Goal: Task Accomplishment & Management: Manage account settings

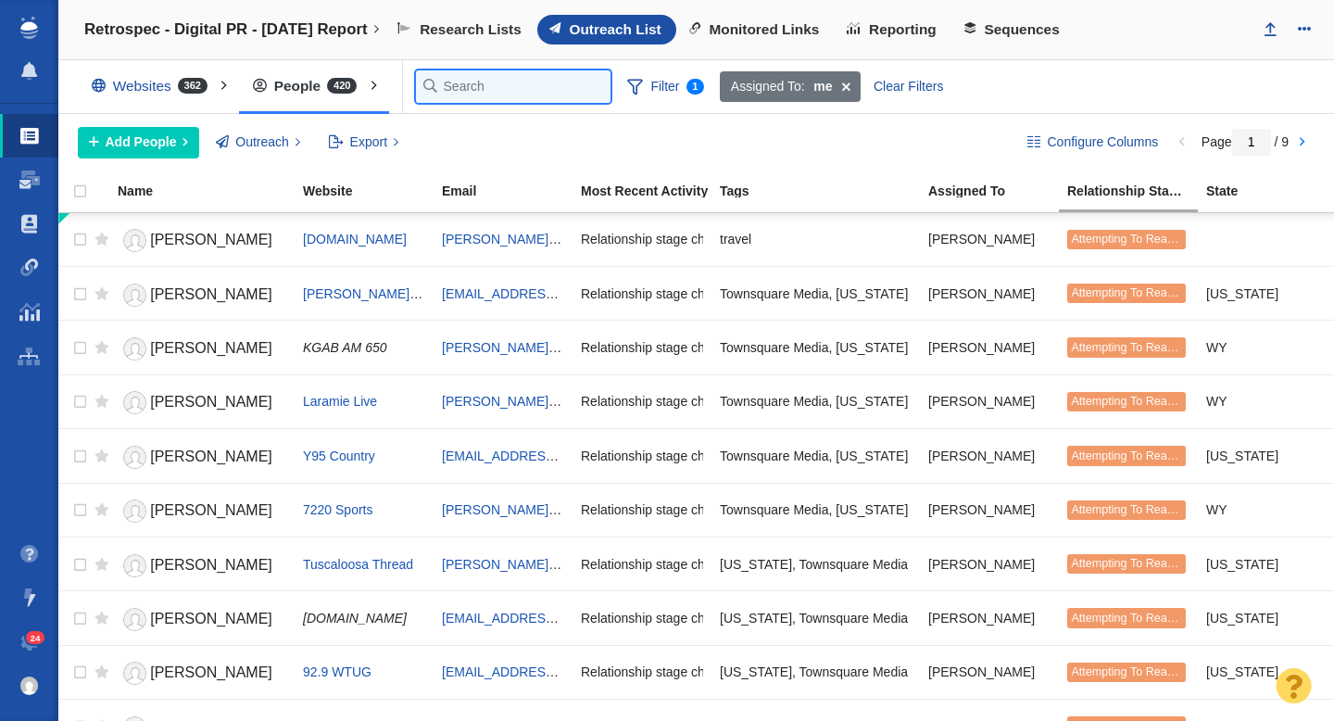
click at [460, 89] on input "text" at bounding box center [513, 86] width 195 height 32
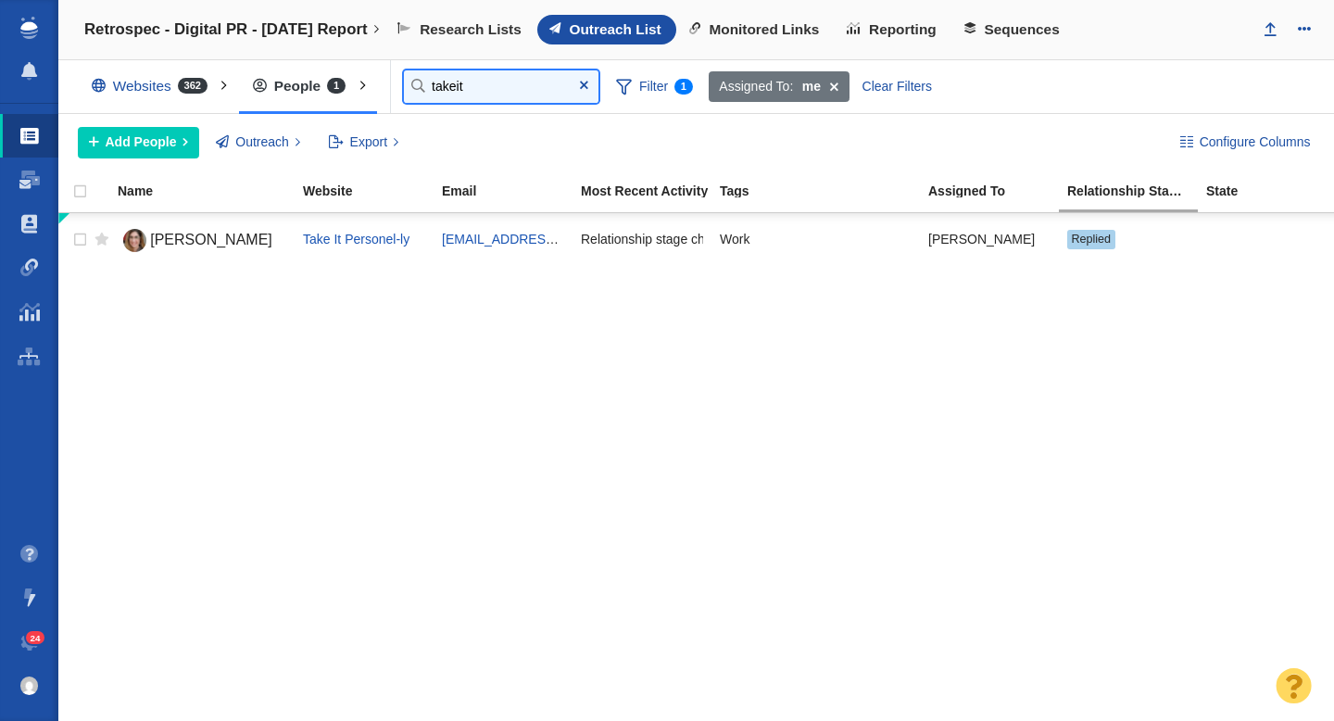
click at [491, 100] on input "takeit" at bounding box center [501, 86] width 195 height 32
type input "people"
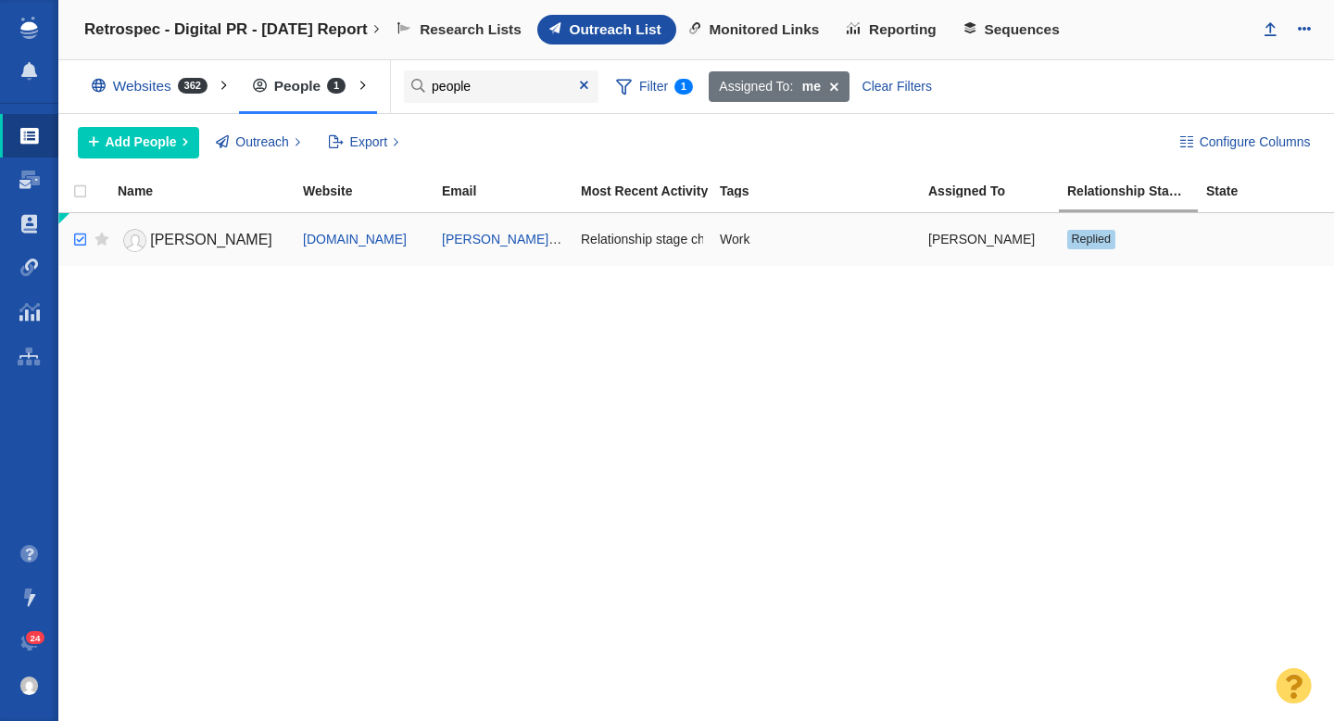
checkbox input "true"
click at [81, 239] on input "checkbox" at bounding box center [78, 240] width 28 height 41
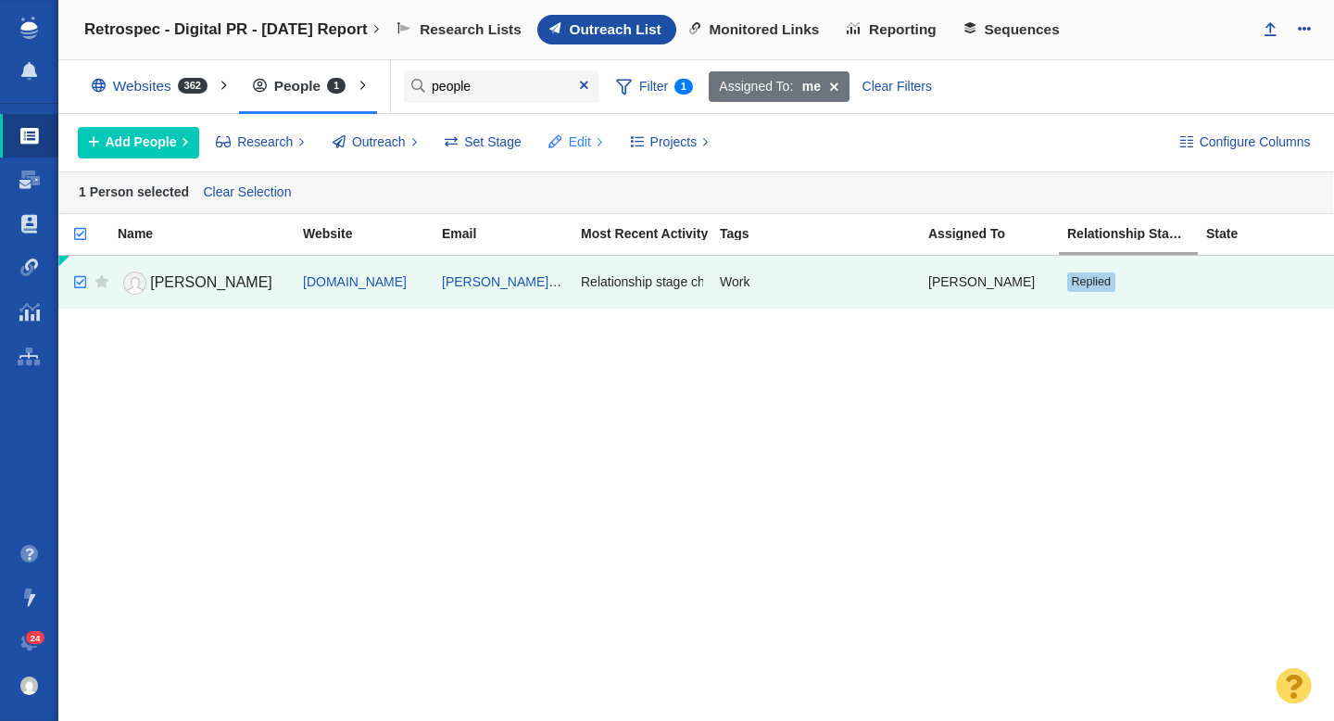
click at [576, 144] on span "Edit" at bounding box center [580, 141] width 22 height 19
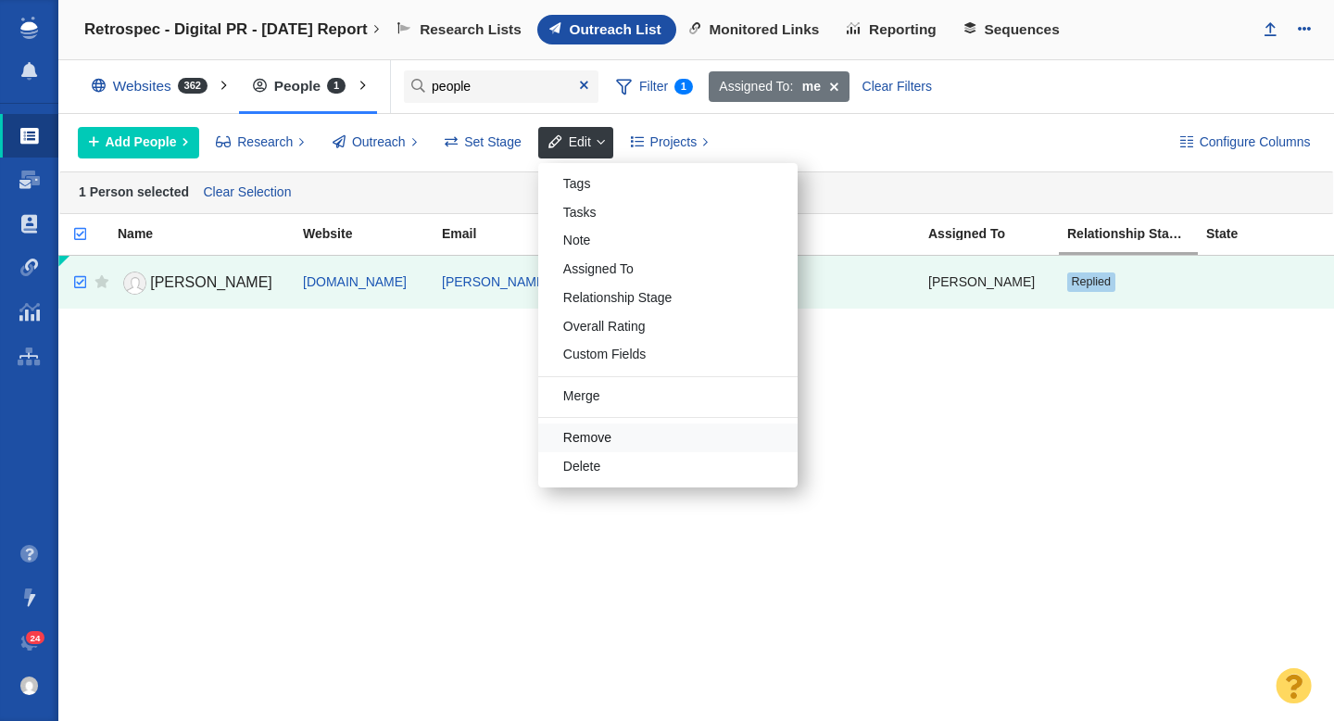
click at [614, 437] on div "Remove" at bounding box center [667, 437] width 259 height 29
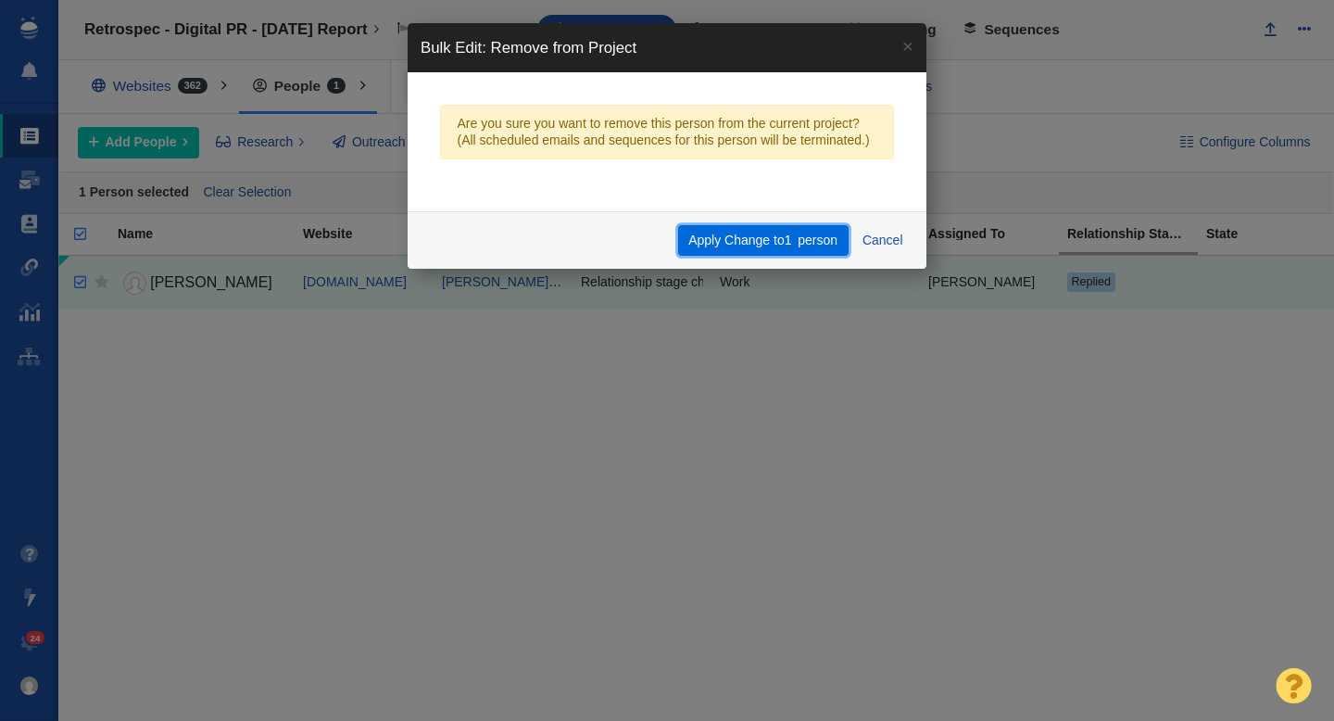
click at [751, 248] on button "Apply Change to 1 person" at bounding box center [763, 240] width 170 height 31
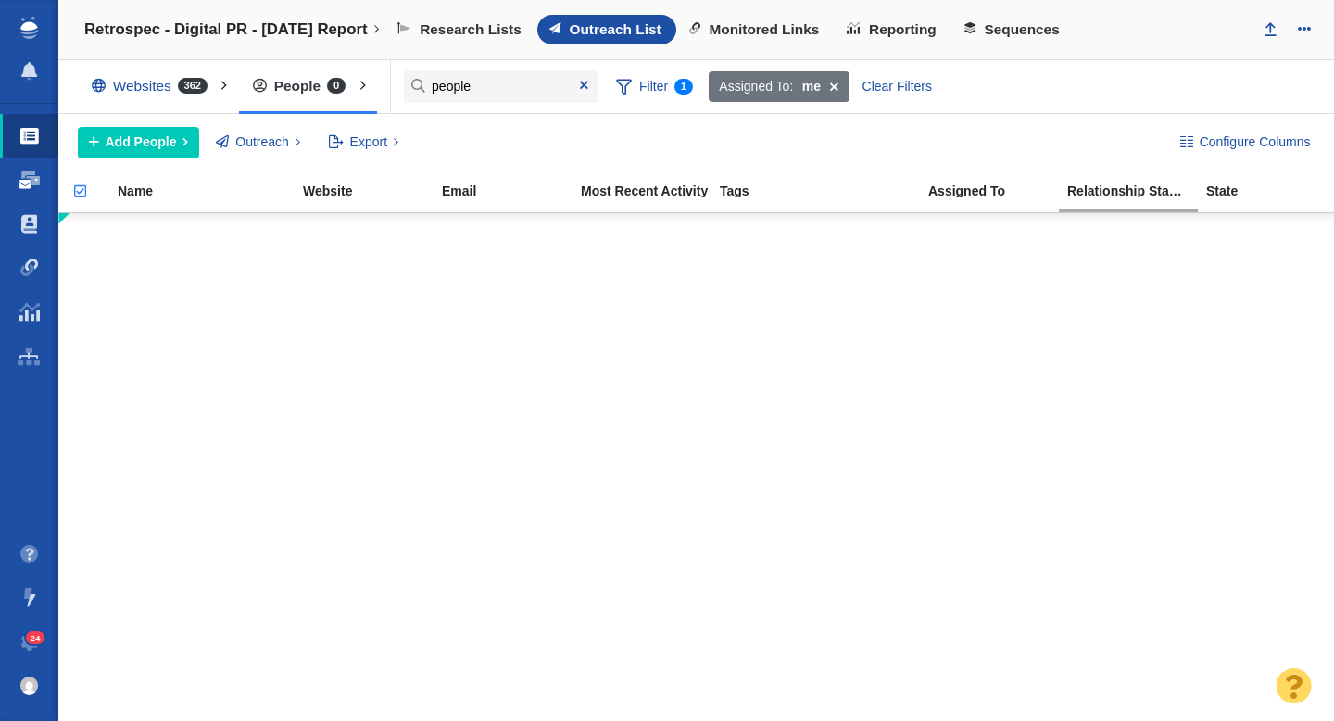
click at [25, 194] on link "Dashboard" at bounding box center [29, 179] width 58 height 44
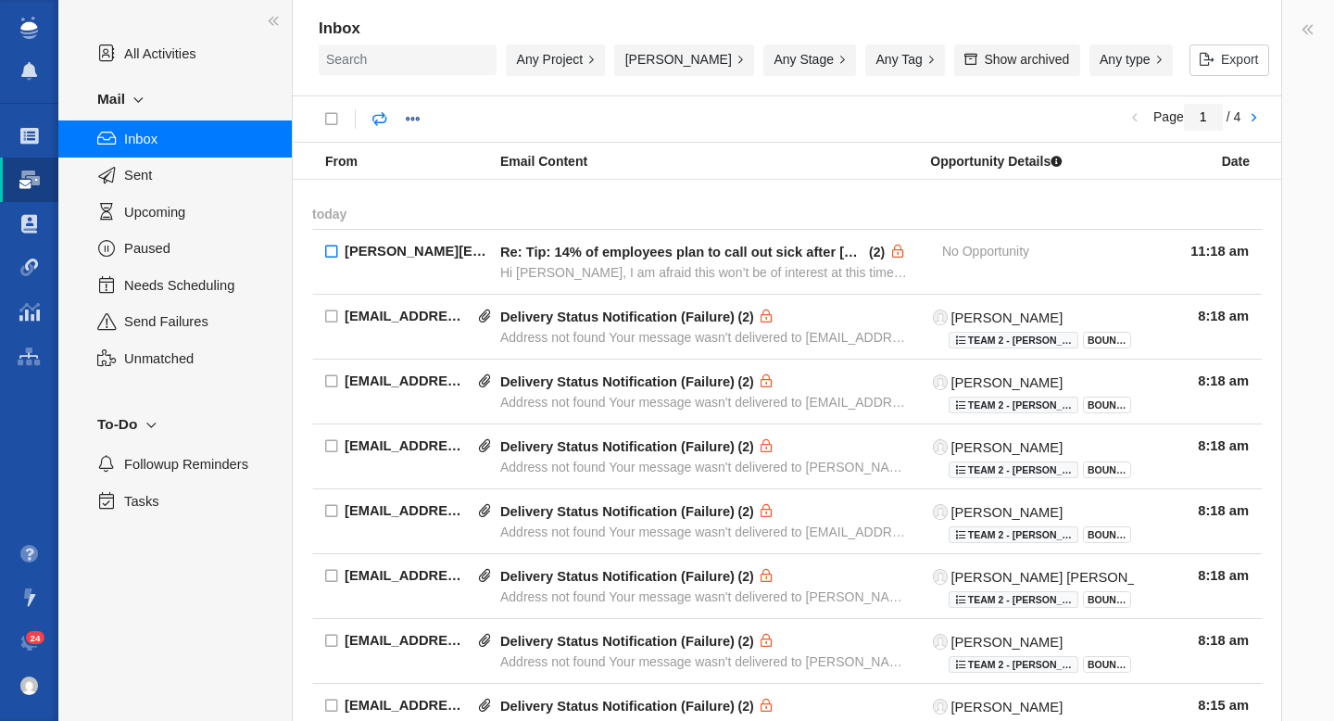
click at [331, 255] on input "checkbox" at bounding box center [331, 253] width 39 height 48
checkbox input "true"
click at [622, 119] on link at bounding box center [610, 119] width 33 height 33
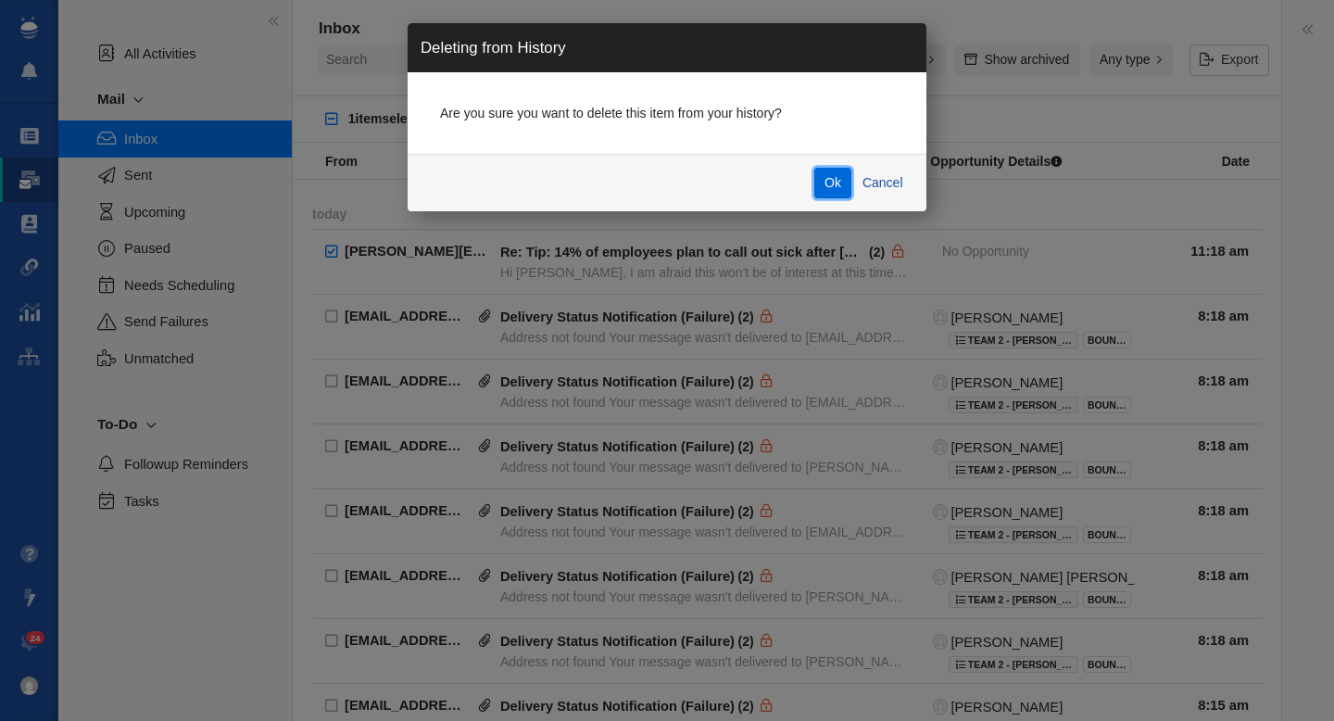
click at [831, 184] on button "Ok" at bounding box center [833, 183] width 38 height 31
